Goal: Navigation & Orientation: Find specific page/section

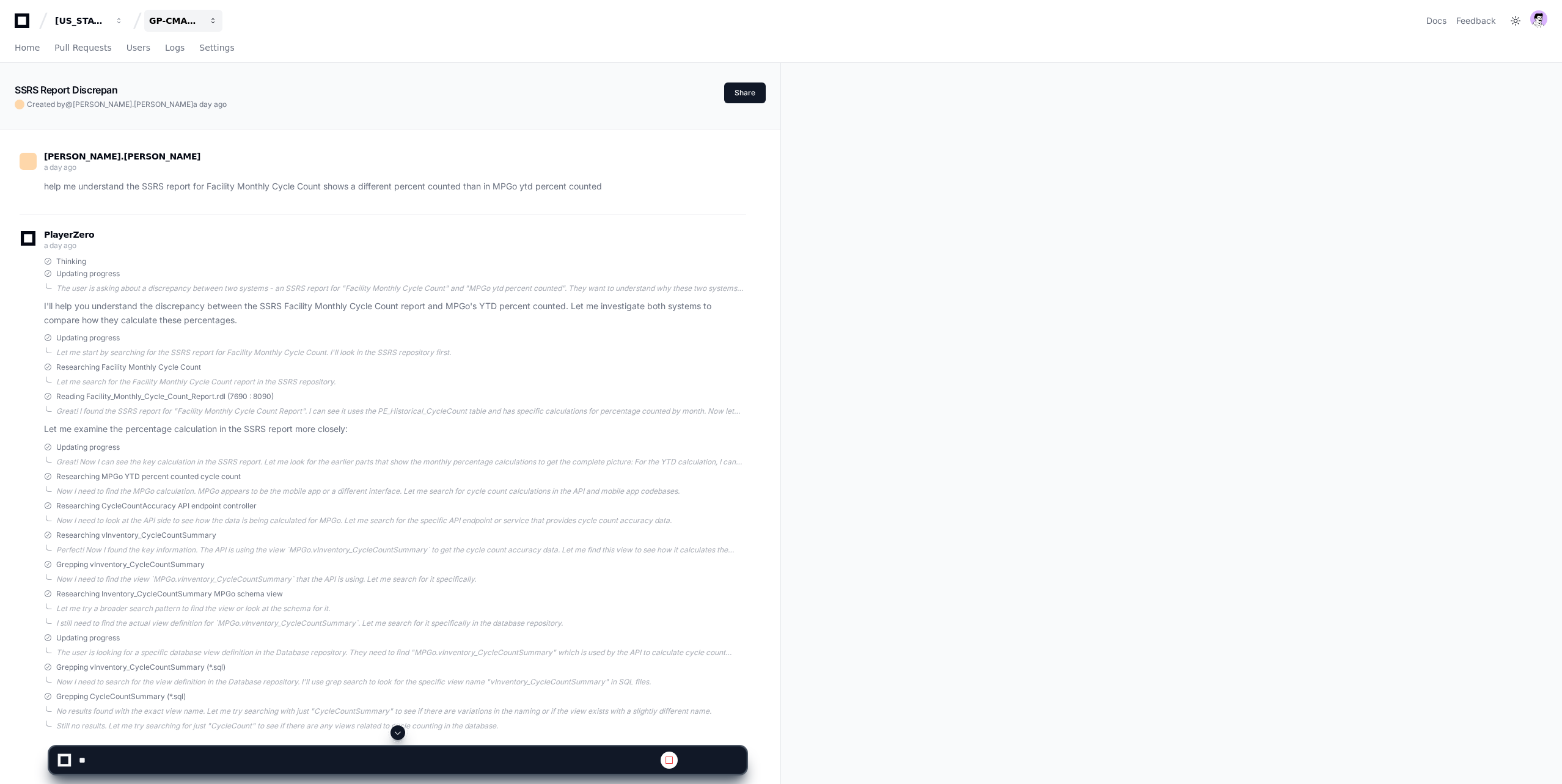
click at [107, 15] on div "GP-CMAG-MP2" at bounding box center [81, 20] width 52 height 12
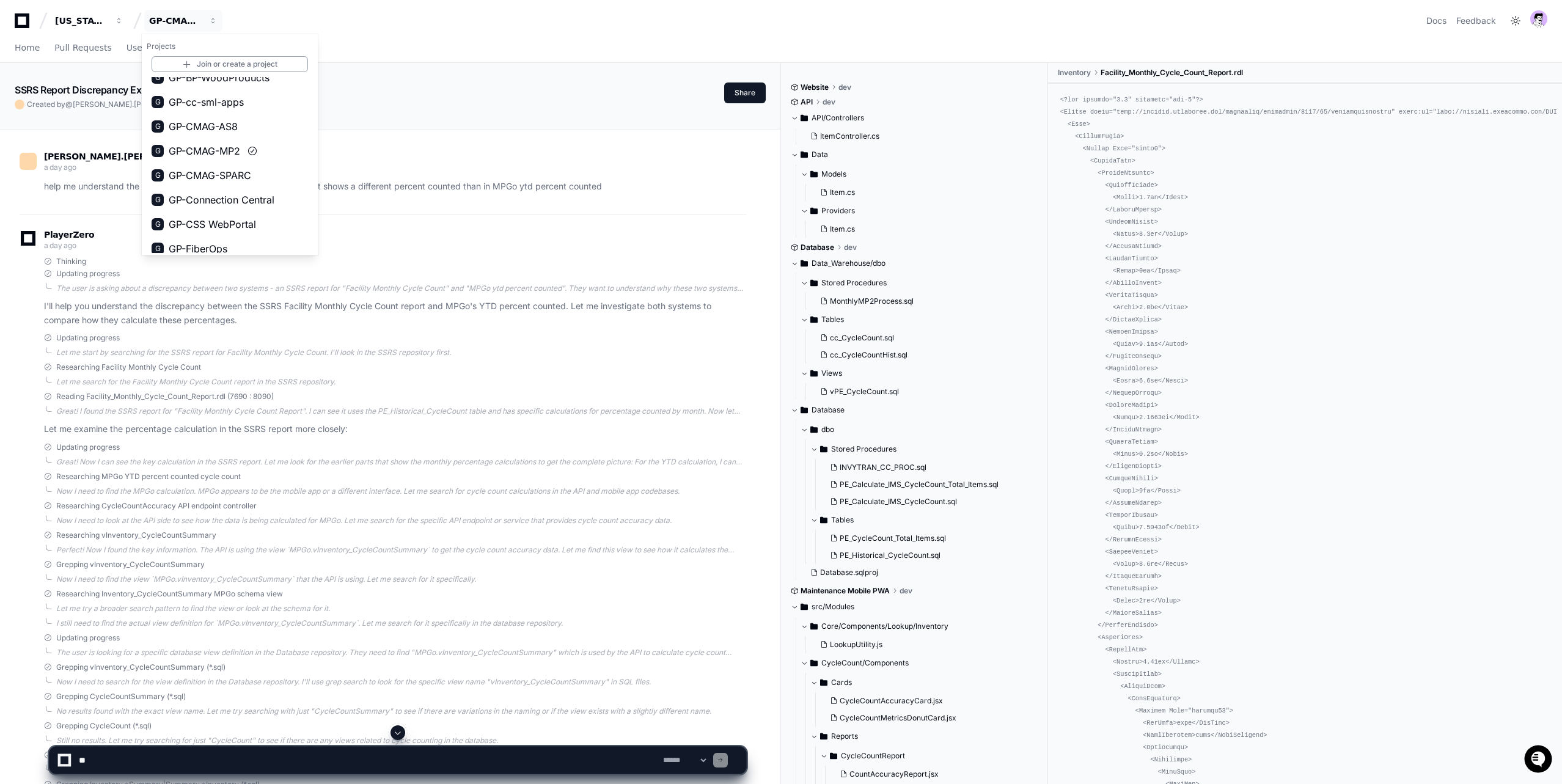
scroll to position [147, 0]
